Goal: Use online tool/utility: Utilize a website feature to perform a specific function

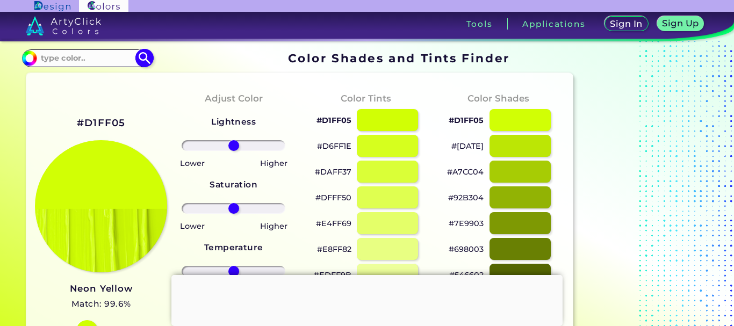
click at [92, 58] on input at bounding box center [87, 58] width 100 height 15
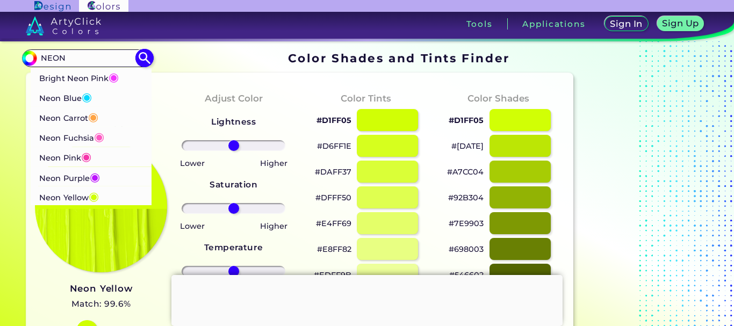
type input "NEON"
click at [73, 115] on p "Neon Carrot ◉" at bounding box center [68, 116] width 59 height 20
type input "#ffa343"
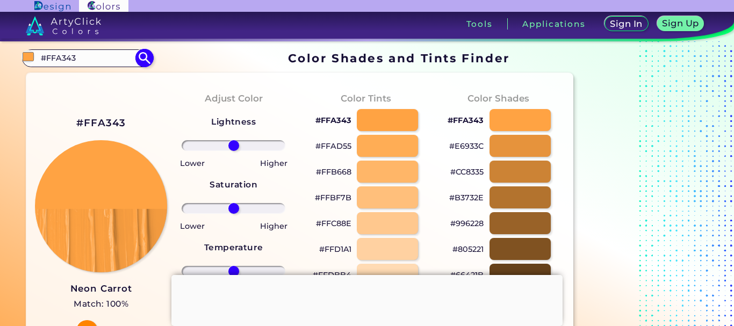
click at [85, 55] on input "#FFA343" at bounding box center [87, 58] width 100 height 15
drag, startPoint x: 85, startPoint y: 55, endPoint x: 36, endPoint y: 54, distance: 49.4
click at [36, 54] on div "#ffa343 #FFA343 Bright Neon Pink ◉ Neon Blue ◉ Neon Carrot ◉ Neon Fuchsia ◉ Neo…" at bounding box center [87, 57] width 130 height 17
type input "NEON ORANGE"
type input "#000000"
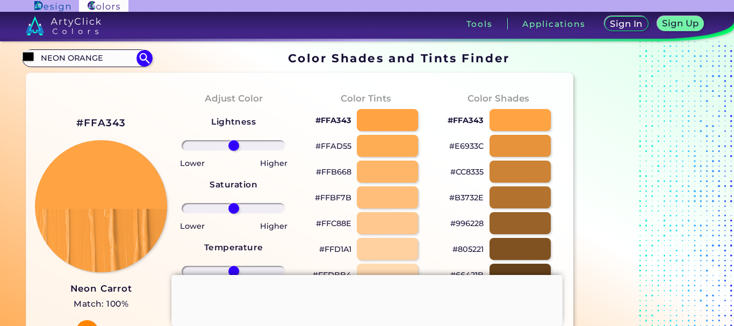
drag, startPoint x: 106, startPoint y: 52, endPoint x: 59, endPoint y: 49, distance: 46.8
click at [59, 49] on section "#000000 NEON ORANGE Acadia ◉ Acid Green ◉ Aero Blue ◉ Alabaster ◉ Albescent Whi…" at bounding box center [299, 58] width 555 height 21
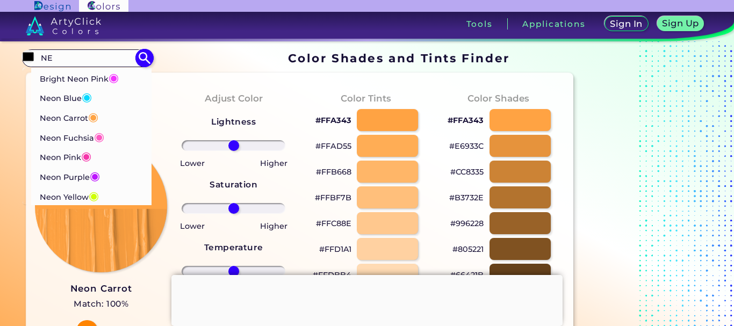
type input "N"
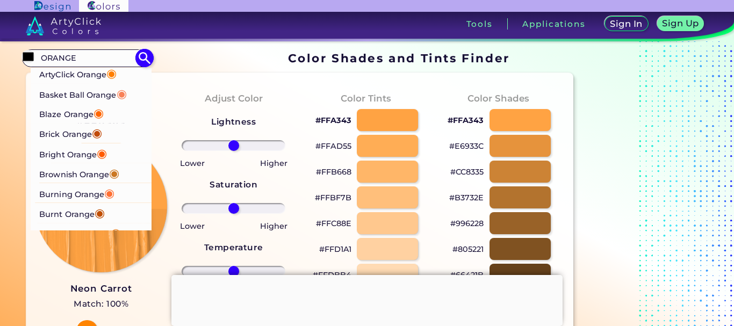
type input "ORANGE"
click at [113, 75] on span "◉" at bounding box center [111, 73] width 10 height 14
type input "#ff7f00"
type input "#FF7F00"
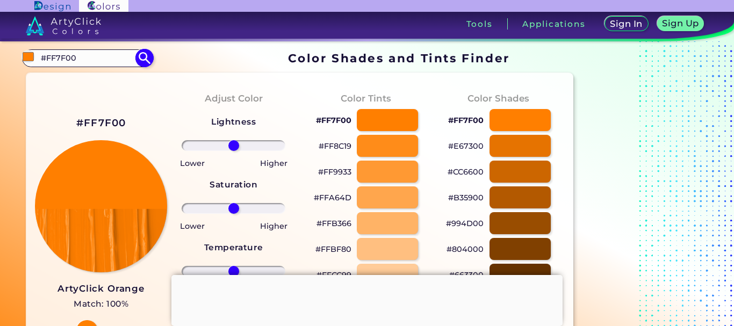
click at [105, 61] on input "#FF7F00" at bounding box center [87, 58] width 100 height 15
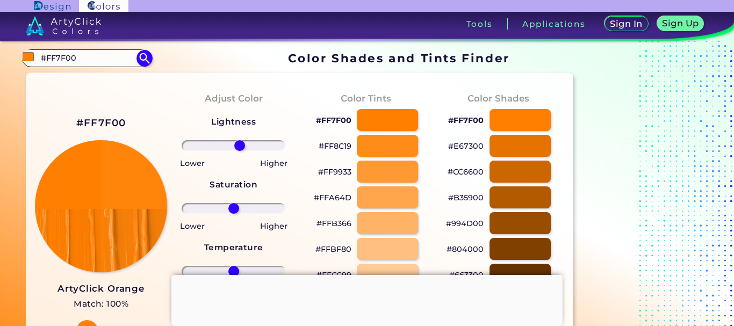
drag, startPoint x: 233, startPoint y: 144, endPoint x: 240, endPoint y: 144, distance: 6.4
click at [240, 144] on input "range" at bounding box center [234, 145] width 104 height 11
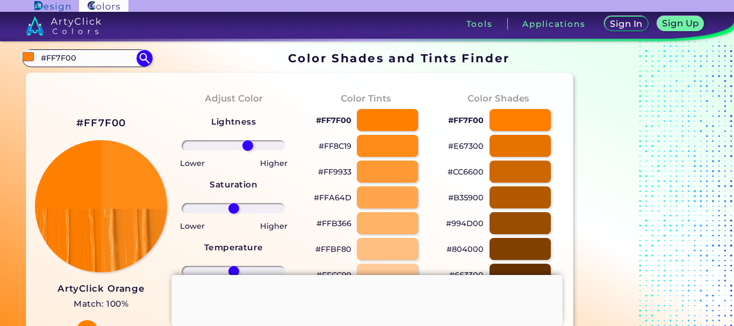
drag, startPoint x: 240, startPoint y: 144, endPoint x: 248, endPoint y: 144, distance: 8.1
click at [248, 144] on input "range" at bounding box center [234, 145] width 104 height 11
drag, startPoint x: 248, startPoint y: 144, endPoint x: 262, endPoint y: 144, distance: 14.5
click at [262, 144] on input "range" at bounding box center [234, 145] width 104 height 11
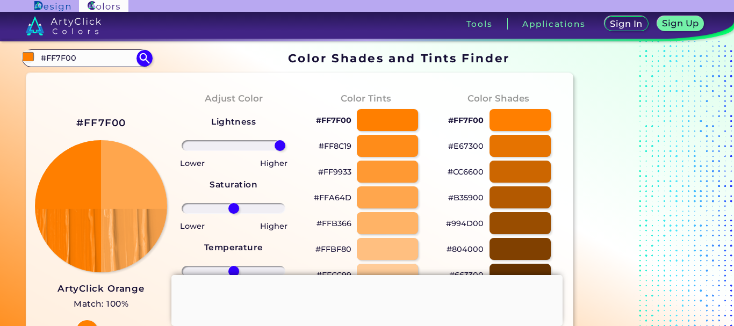
drag, startPoint x: 262, startPoint y: 144, endPoint x: 293, endPoint y: 145, distance: 30.6
click at [285, 145] on input "range" at bounding box center [234, 145] width 104 height 11
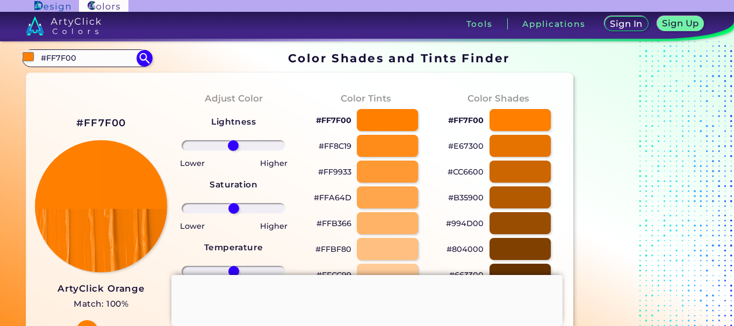
drag, startPoint x: 282, startPoint y: 145, endPoint x: 233, endPoint y: 136, distance: 49.7
type input "-1"
click at [233, 140] on input "range" at bounding box center [234, 145] width 104 height 11
drag, startPoint x: 230, startPoint y: 204, endPoint x: 246, endPoint y: 205, distance: 16.2
click at [246, 205] on input "range" at bounding box center [234, 208] width 104 height 11
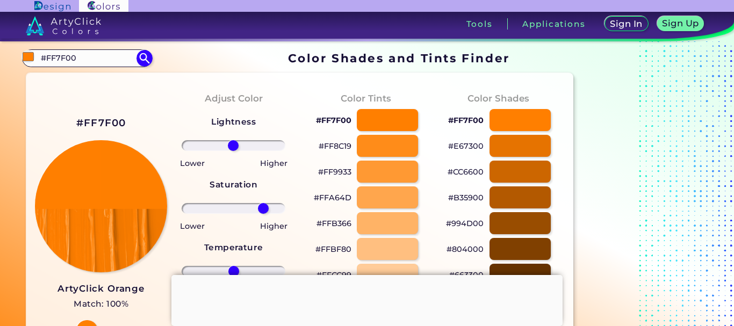
drag, startPoint x: 246, startPoint y: 205, endPoint x: 263, endPoint y: 204, distance: 17.3
click at [263, 204] on input "range" at bounding box center [234, 208] width 104 height 11
drag, startPoint x: 263, startPoint y: 204, endPoint x: 274, endPoint y: 204, distance: 10.7
click at [274, 204] on input "range" at bounding box center [234, 208] width 104 height 11
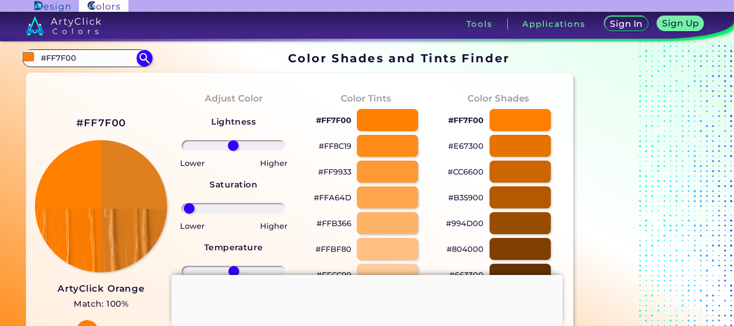
drag, startPoint x: 274, startPoint y: 204, endPoint x: 189, endPoint y: 204, distance: 84.9
click at [189, 204] on input "range" at bounding box center [234, 208] width 104 height 11
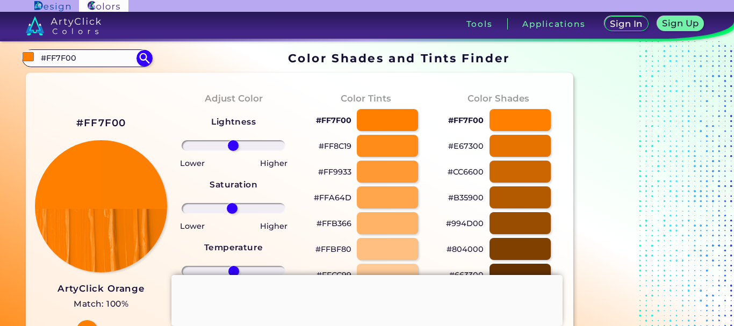
drag, startPoint x: 189, startPoint y: 204, endPoint x: 232, endPoint y: 204, distance: 43.0
type input "-3"
click at [232, 204] on input "range" at bounding box center [234, 208] width 104 height 11
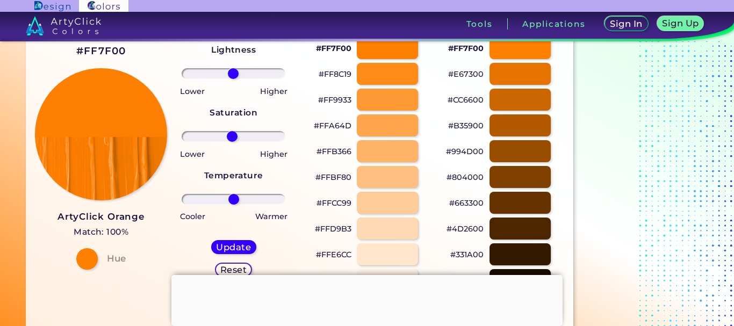
scroll to position [70, 0]
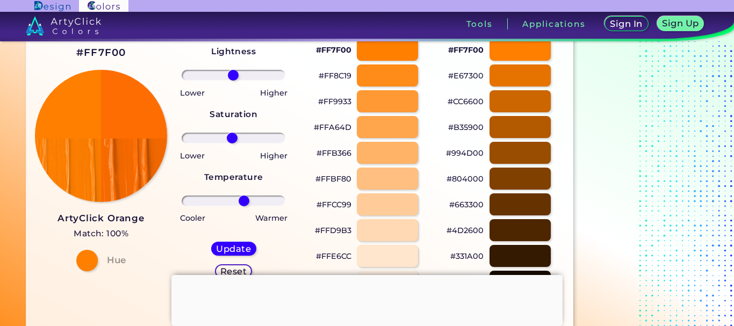
drag, startPoint x: 233, startPoint y: 197, endPoint x: 244, endPoint y: 198, distance: 10.8
click at [244, 198] on input "range" at bounding box center [234, 201] width 104 height 11
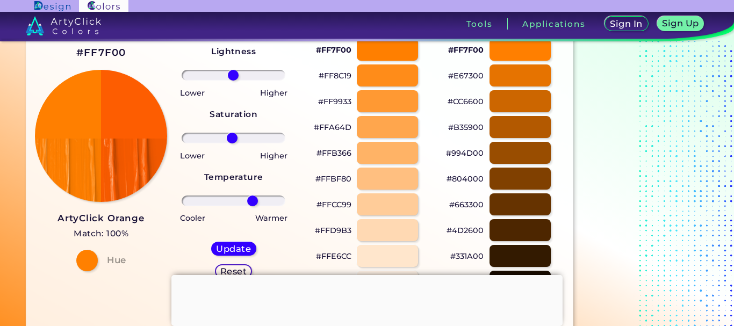
drag, startPoint x: 244, startPoint y: 198, endPoint x: 252, endPoint y: 198, distance: 8.6
click at [252, 198] on input "range" at bounding box center [234, 201] width 104 height 11
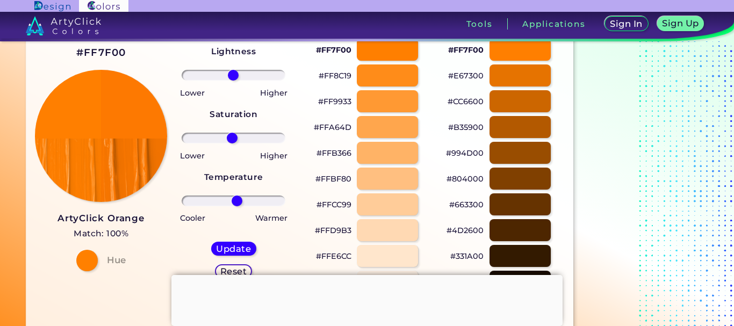
drag, startPoint x: 250, startPoint y: 200, endPoint x: 237, endPoint y: 201, distance: 13.5
click at [237, 201] on input "range" at bounding box center [234, 201] width 104 height 11
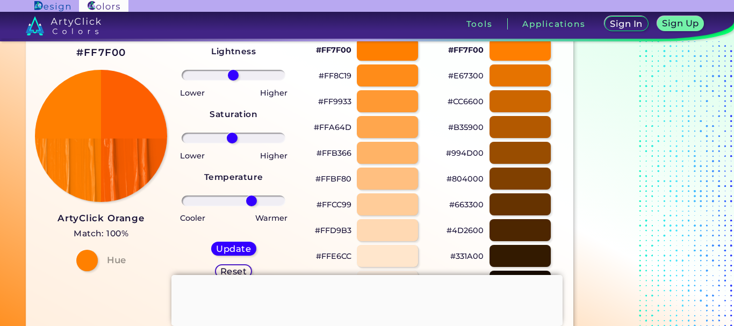
drag, startPoint x: 237, startPoint y: 201, endPoint x: 251, endPoint y: 205, distance: 15.1
type input "38"
click at [251, 205] on input "range" at bounding box center [234, 201] width 104 height 11
drag, startPoint x: 230, startPoint y: 136, endPoint x: 239, endPoint y: 140, distance: 8.9
click at [239, 140] on input "range" at bounding box center [234, 138] width 104 height 11
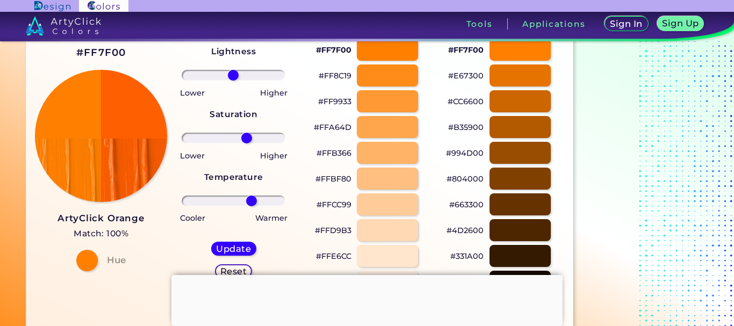
drag, startPoint x: 239, startPoint y: 140, endPoint x: 247, endPoint y: 141, distance: 8.1
click at [247, 141] on input "range" at bounding box center [234, 138] width 104 height 11
drag, startPoint x: 247, startPoint y: 141, endPoint x: 265, endPoint y: 140, distance: 18.3
click at [265, 140] on input "range" at bounding box center [234, 138] width 104 height 11
drag, startPoint x: 265, startPoint y: 140, endPoint x: 266, endPoint y: 145, distance: 5.6
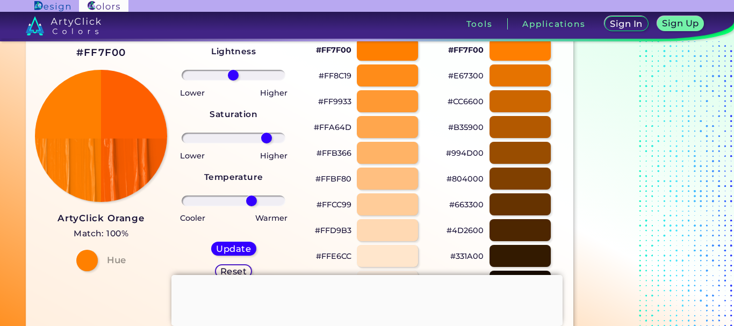
type input "71"
click at [266, 143] on input "range" at bounding box center [234, 138] width 104 height 11
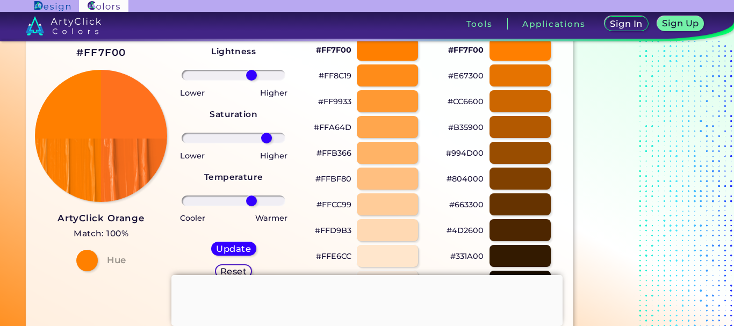
drag, startPoint x: 231, startPoint y: 77, endPoint x: 251, endPoint y: 91, distance: 25.0
type input "38"
click at [251, 81] on input "range" at bounding box center [234, 75] width 104 height 11
drag, startPoint x: 248, startPoint y: 197, endPoint x: 255, endPoint y: 198, distance: 6.5
type input "45"
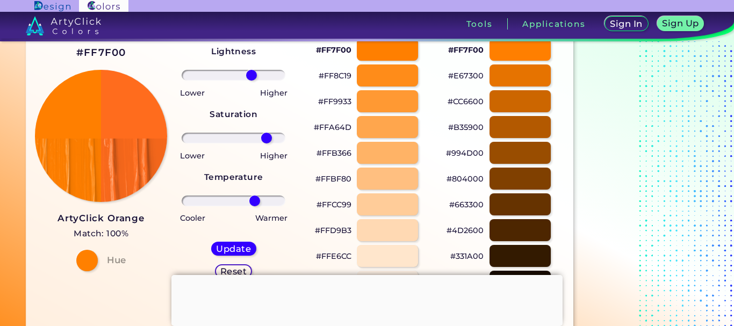
click at [255, 198] on input "range" at bounding box center [234, 201] width 104 height 11
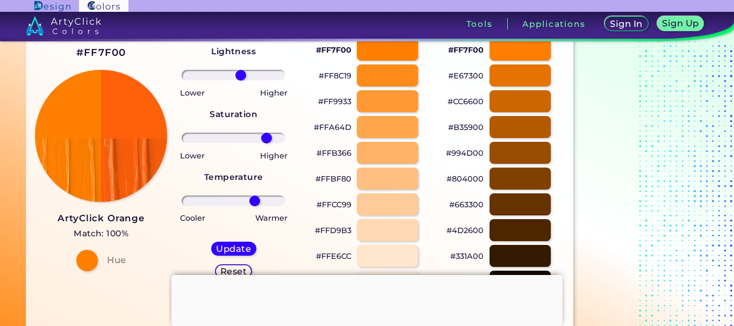
drag, startPoint x: 249, startPoint y: 77, endPoint x: 241, endPoint y: 80, distance: 8.3
type input "15"
click at [241, 80] on input "range" at bounding box center [234, 75] width 104 height 11
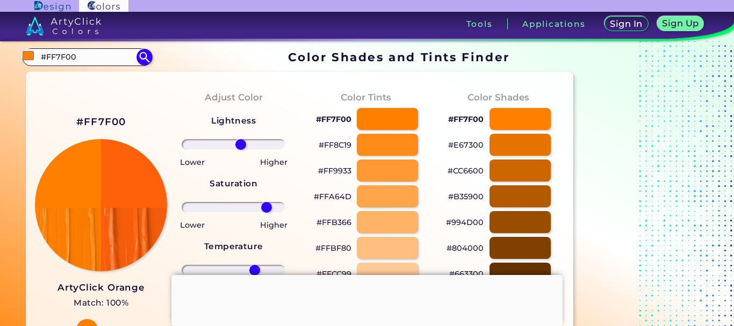
scroll to position [0, 0]
